Goal: Book appointment/travel/reservation

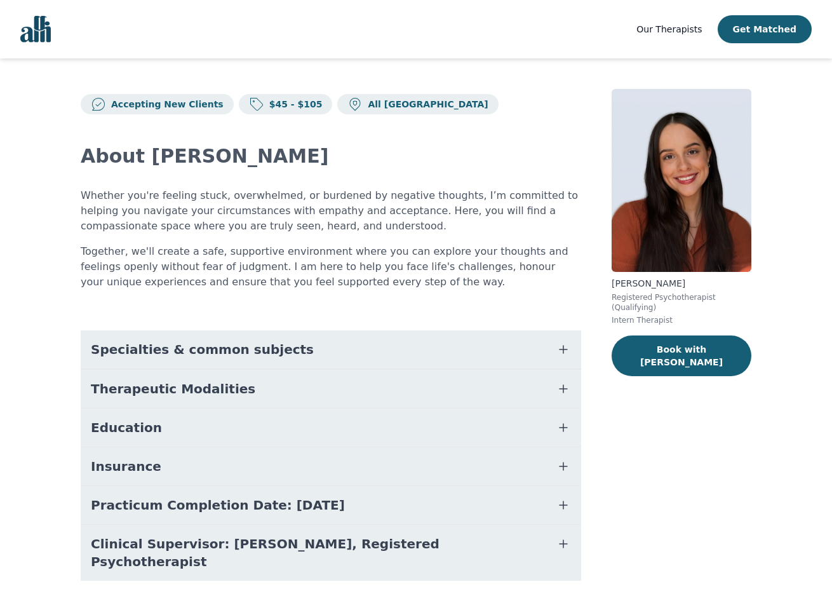
click at [665, 22] on link "Our Therapists" at bounding box center [668, 29] width 65 height 15
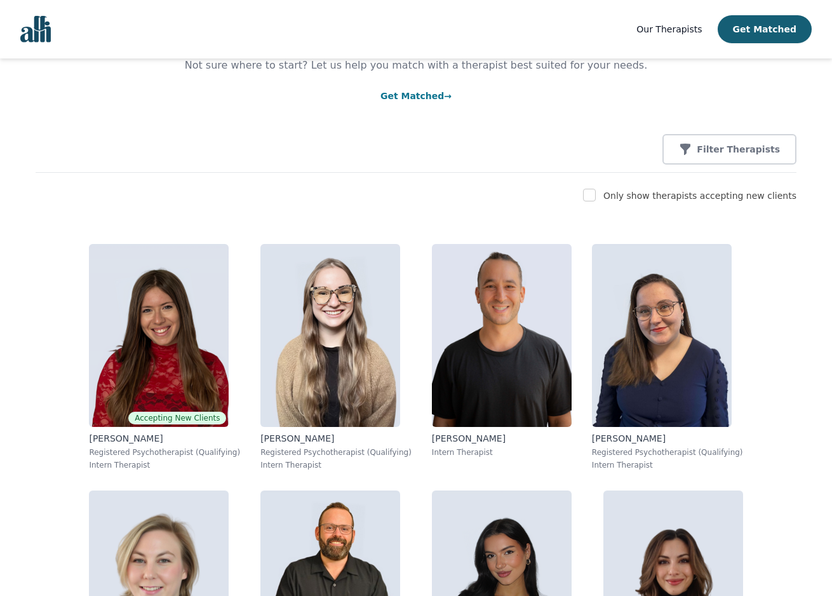
scroll to position [5414, 0]
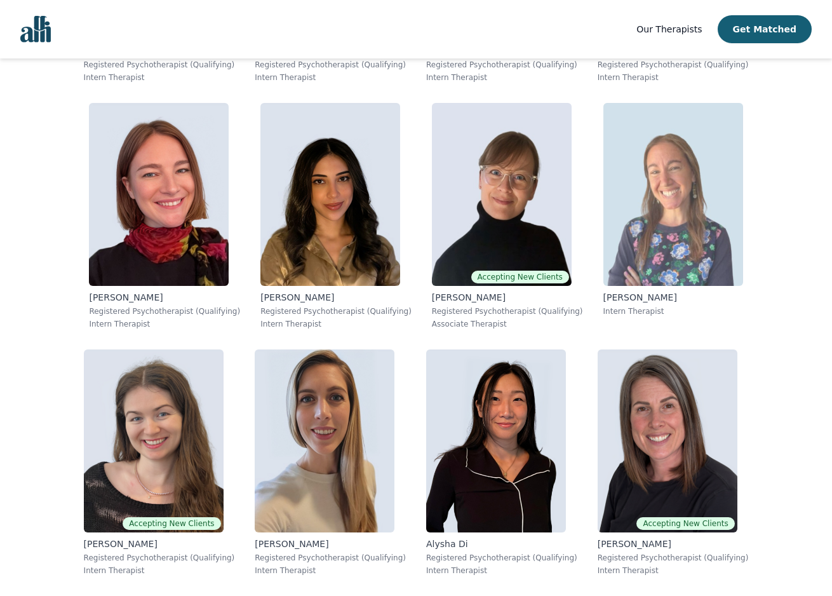
click at [701, 250] on img at bounding box center [673, 194] width 140 height 183
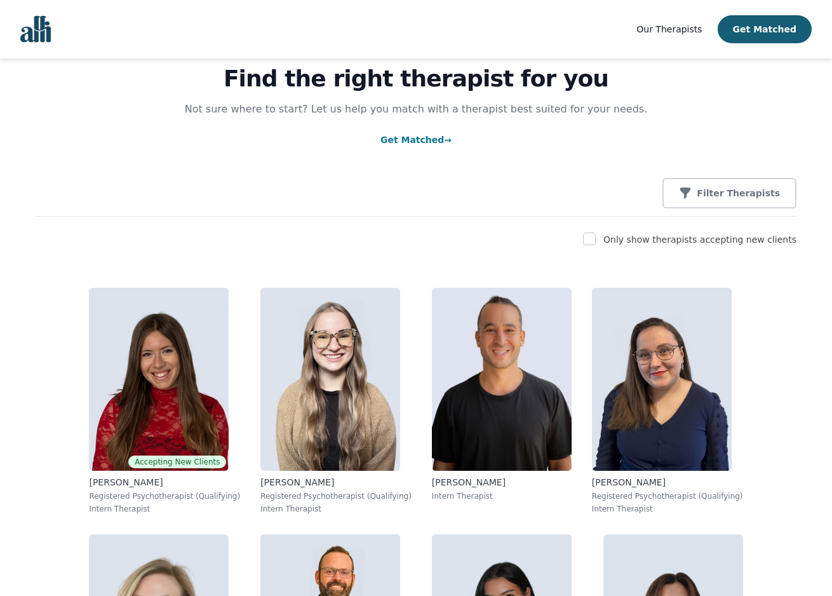
scroll to position [6153, 0]
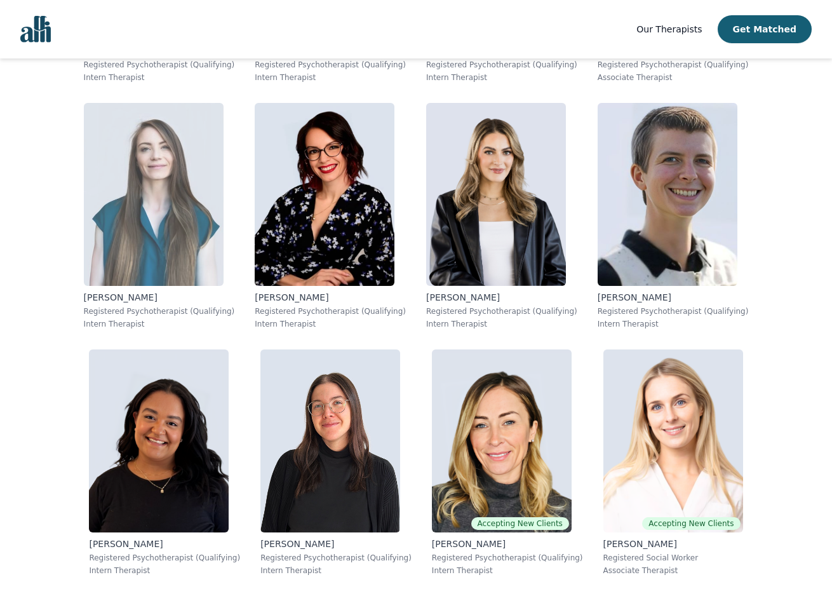
click at [172, 185] on img at bounding box center [154, 194] width 140 height 183
